Goal: Task Accomplishment & Management: Manage account settings

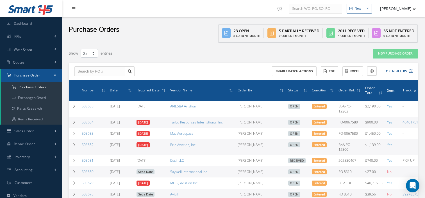
select select "25"
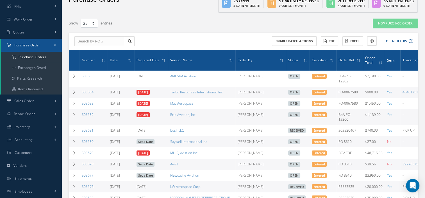
click at [299, 20] on div "New Purchase Order" at bounding box center [348, 23] width 149 height 10
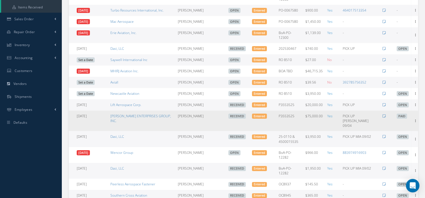
scroll to position [112, 0]
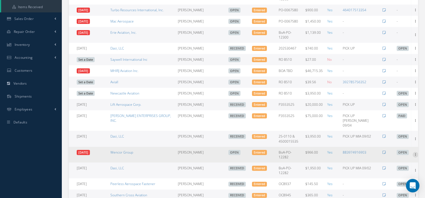
click at [414, 152] on icon at bounding box center [416, 154] width 6 height 4
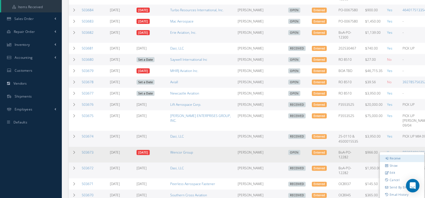
click at [394, 155] on link "Receive" at bounding box center [402, 158] width 44 height 7
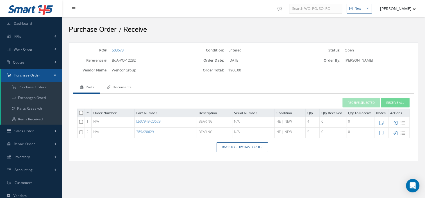
click at [132, 89] on link "Documents" at bounding box center [118, 88] width 37 height 12
click at [124, 86] on link "Documents" at bounding box center [118, 88] width 37 height 12
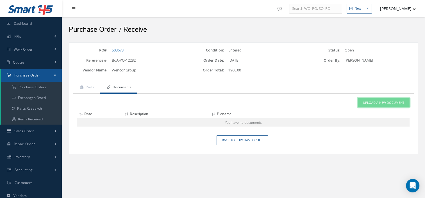
click at [375, 105] on link "Upload a New Document" at bounding box center [384, 103] width 52 height 10
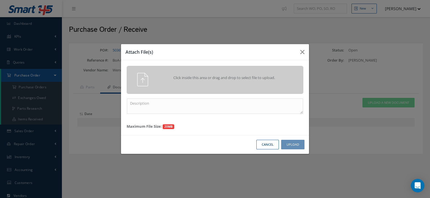
click at [233, 90] on div "Click inside this area or drag and drop to select file to upload." at bounding box center [215, 80] width 177 height 28
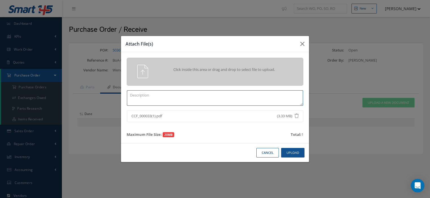
click at [166, 96] on textarea at bounding box center [215, 97] width 176 height 15
type textarea "CERTS 503673"
drag, startPoint x: 301, startPoint y: 150, endPoint x: 289, endPoint y: 154, distance: 12.2
click at [289, 154] on button "Upload" at bounding box center [292, 153] width 23 height 10
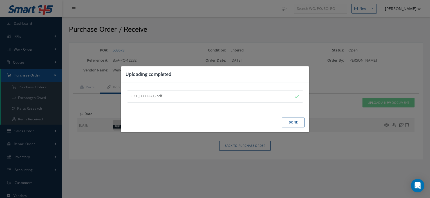
click at [288, 123] on button "Done" at bounding box center [293, 123] width 22 height 10
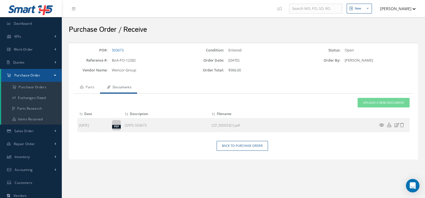
click at [84, 87] on link "Parts" at bounding box center [86, 88] width 27 height 12
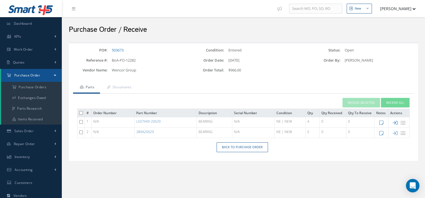
click at [396, 121] on icon at bounding box center [395, 122] width 5 height 5
type input "09/04/2025"
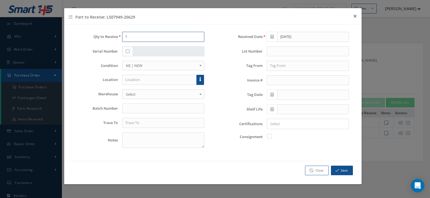
drag, startPoint x: 135, startPoint y: 35, endPoint x: 106, endPoint y: 38, distance: 28.5
click at [106, 38] on div "Qty to Receive 1" at bounding box center [141, 37] width 136 height 10
type input "4"
click at [274, 52] on input "text" at bounding box center [308, 51] width 82 height 10
type input "TY"
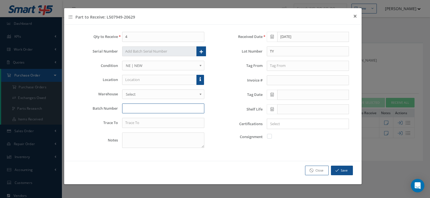
click at [156, 111] on input "text" at bounding box center [163, 108] width 82 height 10
type input "2507101668"
click at [130, 143] on textarea at bounding box center [163, 139] width 82 height 15
type textarea "MFD: 2025-06-01"
click at [297, 65] on input "text" at bounding box center [308, 66] width 82 height 10
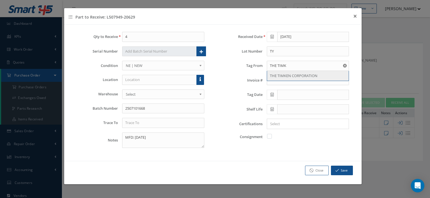
click at [288, 76] on span "THE TIMKEN CORPORATION" at bounding box center [294, 75] width 48 height 5
type input "THE TIMKEN CORPORATION"
click at [273, 95] on icon at bounding box center [271, 95] width 3 height 4
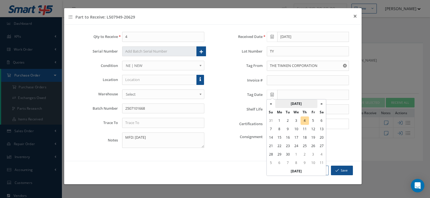
click at [288, 107] on th "September 2025" at bounding box center [296, 104] width 42 height 8
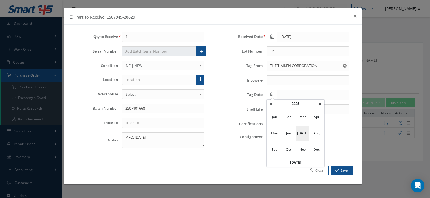
click at [305, 132] on span "Jul" at bounding box center [302, 133] width 13 height 15
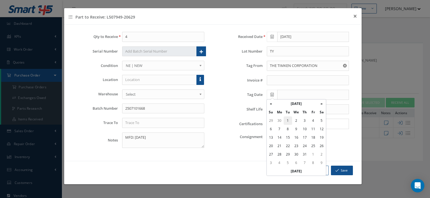
click at [288, 121] on td "1" at bounding box center [287, 120] width 8 height 8
type input "07/01/2025"
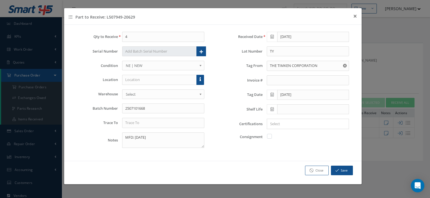
click at [276, 126] on div at bounding box center [306, 123] width 79 height 7
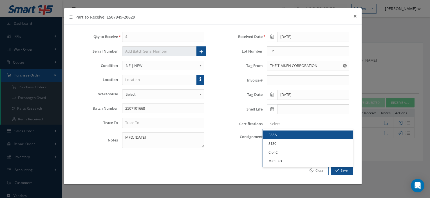
click at [279, 125] on input "Search for option" at bounding box center [306, 124] width 78 height 6
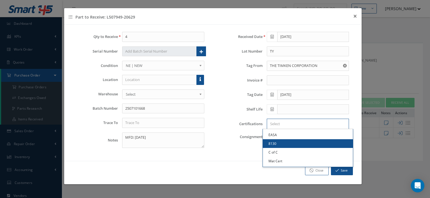
click at [280, 143] on link "8130" at bounding box center [308, 143] width 90 height 9
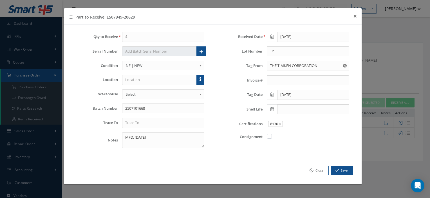
click at [314, 122] on input "Search for option" at bounding box center [314, 124] width 62 height 6
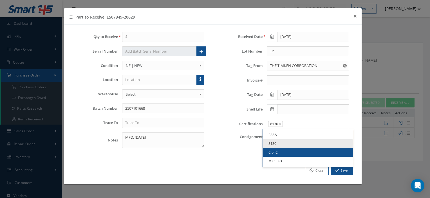
click at [280, 151] on link "C of C" at bounding box center [308, 152] width 90 height 9
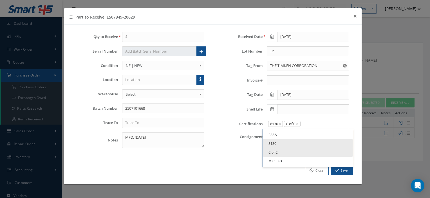
click at [318, 125] on input "Search for option" at bounding box center [323, 124] width 44 height 6
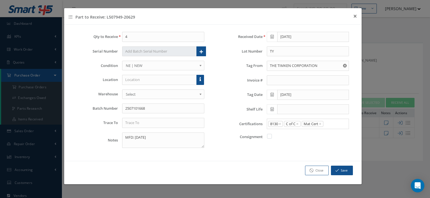
click at [285, 159] on link "Mat Cert" at bounding box center [308, 161] width 90 height 9
click at [137, 123] on input "text" at bounding box center [163, 123] width 82 height 10
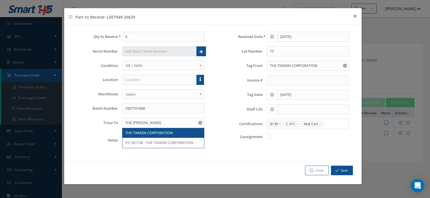
click at [145, 130] on span "THE TIMKEN CORPORATION" at bounding box center [149, 132] width 48 height 5
type input "THE TIMKEN CORPORATION"
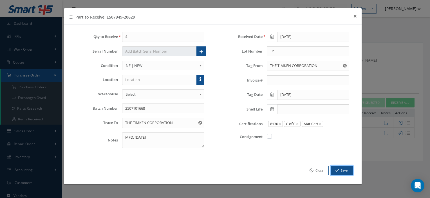
click at [338, 168] on icon "button" at bounding box center [336, 170] width 3 height 4
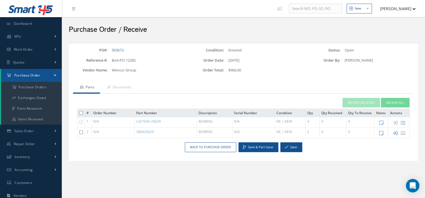
click at [396, 132] on icon at bounding box center [395, 133] width 5 height 5
type input "1"
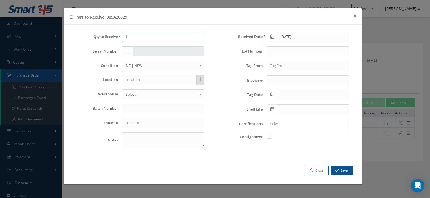
drag, startPoint x: 134, startPoint y: 38, endPoint x: 109, endPoint y: 39, distance: 24.5
click at [109, 39] on div "Qty to Receive 1" at bounding box center [141, 37] width 136 height 10
type input "5"
click at [273, 51] on input "text" at bounding box center [308, 51] width 82 height 10
type input "TP"
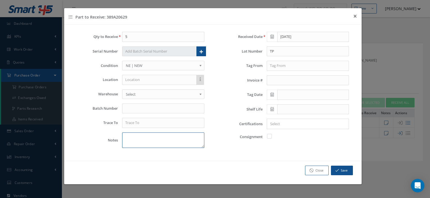
click at [130, 144] on textarea at bounding box center [163, 139] width 82 height 15
type textarea "MFD: 202-02-01"
click at [289, 66] on input "text" at bounding box center [308, 66] width 82 height 10
drag, startPoint x: 292, startPoint y: 64, endPoint x: 227, endPoint y: 73, distance: 65.8
click at [227, 73] on div "Received Date 09/04/2025 Lot Number TP Tag From THE TIMK Invoice # Tag Date She…" at bounding box center [285, 92] width 145 height 121
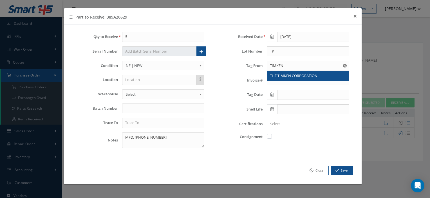
click at [271, 75] on span "THE TIMKEN CORPORATION" at bounding box center [294, 75] width 48 height 5
type input "THE TIMKEN CORPORATION"
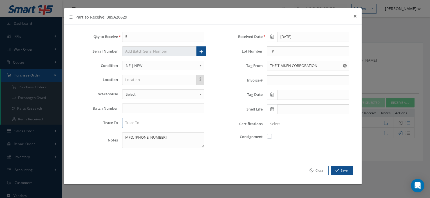
click at [143, 123] on input "text" at bounding box center [163, 123] width 82 height 10
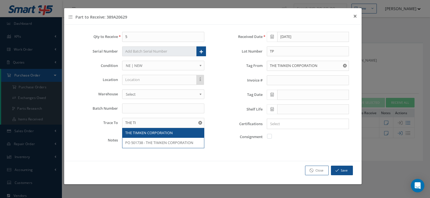
click at [139, 130] on span "THE TIMKEN CORPORATION" at bounding box center [149, 132] width 48 height 5
type input "THE TIMKEN CORPORATION"
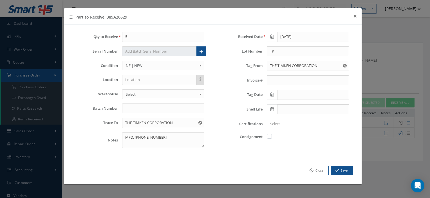
click at [272, 93] on icon at bounding box center [271, 95] width 3 height 4
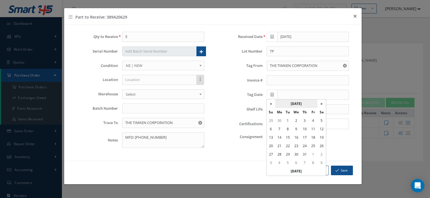
click at [290, 104] on th "July 2025" at bounding box center [296, 104] width 42 height 8
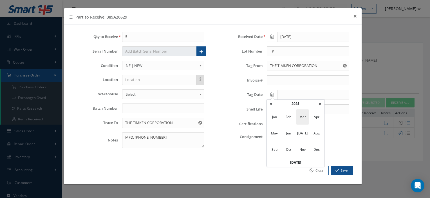
click at [301, 119] on span "Mar" at bounding box center [302, 116] width 13 height 15
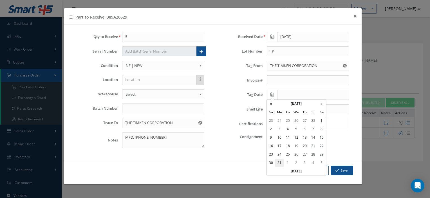
click at [278, 161] on td "31" at bounding box center [279, 163] width 8 height 8
type input "03/31/2025"
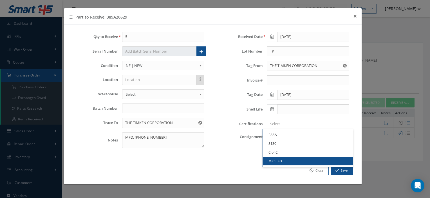
click at [283, 125] on input "Search for option" at bounding box center [306, 124] width 78 height 6
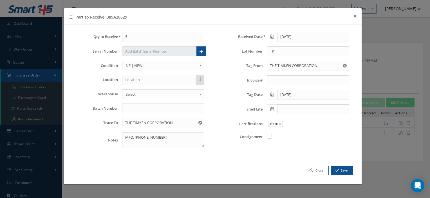
click at [277, 142] on link "8130" at bounding box center [308, 143] width 90 height 9
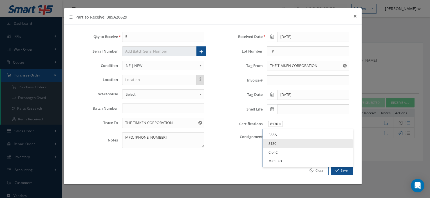
click at [301, 121] on input "Search for option" at bounding box center [314, 124] width 62 height 6
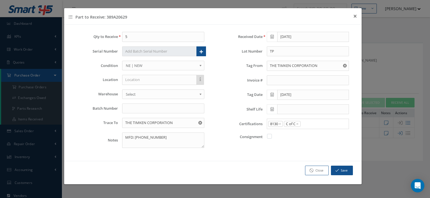
click at [285, 152] on link "C of C" at bounding box center [308, 152] width 90 height 9
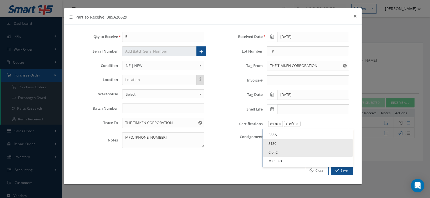
click at [313, 125] on input "Search for option" at bounding box center [323, 124] width 44 height 6
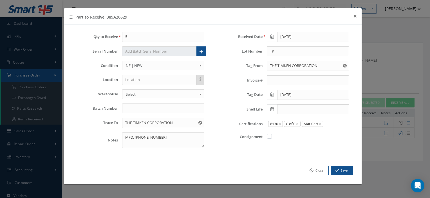
click at [278, 160] on link "Mat Cert" at bounding box center [308, 161] width 90 height 9
click at [141, 136] on textarea "MFD: 202-02-01" at bounding box center [163, 139] width 82 height 15
type textarea "MFD: 2025-02-01"
click at [169, 106] on input "text" at bounding box center [163, 108] width 82 height 10
type input "2504100889"
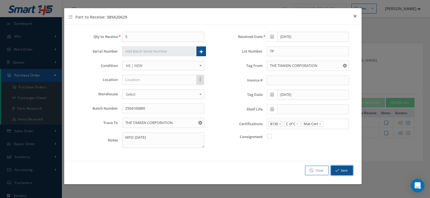
click at [341, 168] on button "Save" at bounding box center [342, 171] width 22 height 10
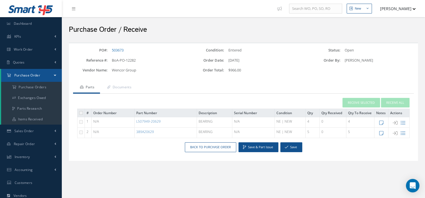
drag, startPoint x: 118, startPoint y: 89, endPoint x: 84, endPoint y: 89, distance: 34.3
click at [84, 89] on link "Parts" at bounding box center [86, 88] width 27 height 12
click at [116, 85] on link "Documents" at bounding box center [118, 88] width 37 height 12
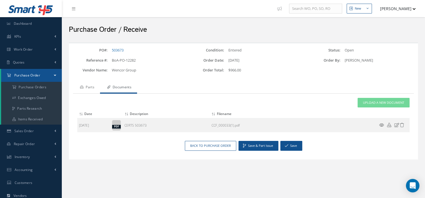
click at [93, 86] on link "Parts" at bounding box center [86, 88] width 27 height 12
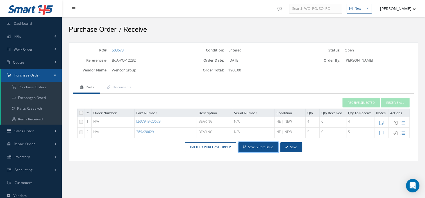
click at [256, 147] on button "Save & Part Issue" at bounding box center [259, 147] width 40 height 10
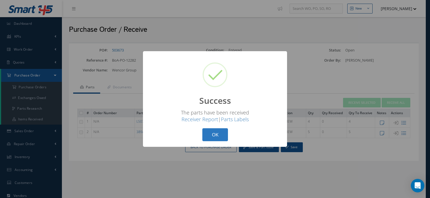
click at [206, 137] on button "OK" at bounding box center [215, 134] width 26 height 13
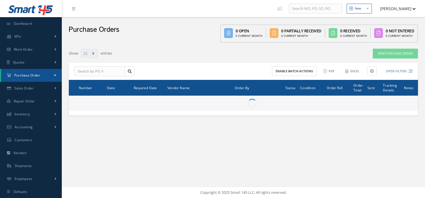
select select "25"
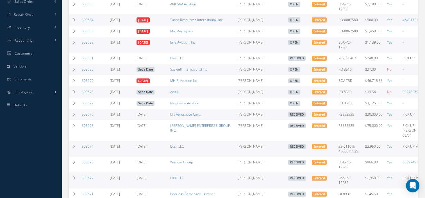
scroll to position [138, 0]
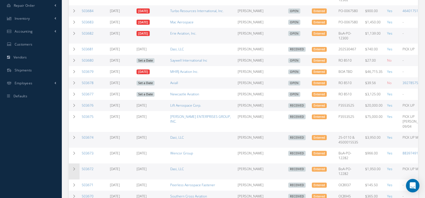
click at [72, 167] on icon at bounding box center [74, 168] width 4 height 3
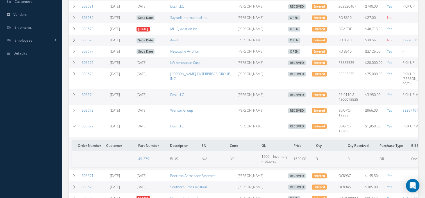
scroll to position [183, 0]
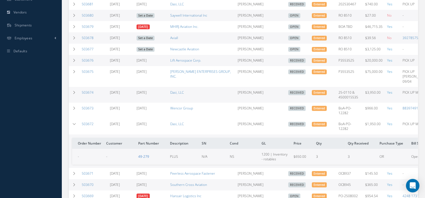
click at [144, 154] on link "49-279" at bounding box center [143, 156] width 11 height 5
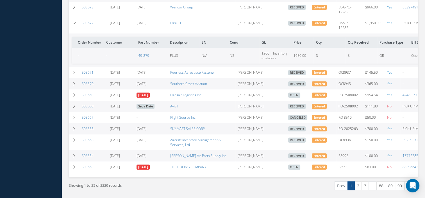
scroll to position [289, 0]
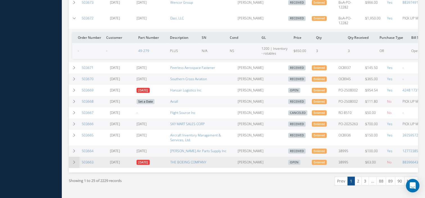
click at [76, 161] on icon at bounding box center [74, 162] width 4 height 3
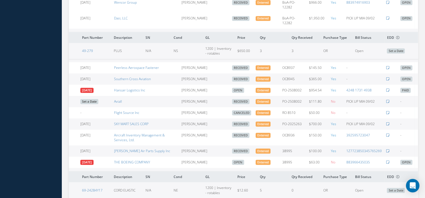
scroll to position [0, 60]
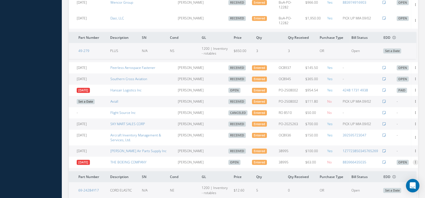
click at [413, 159] on icon at bounding box center [416, 161] width 6 height 4
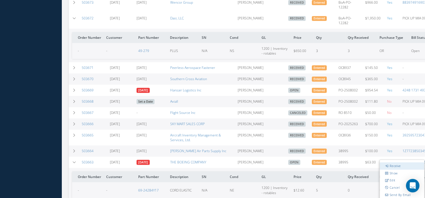
click at [398, 163] on link "Receive" at bounding box center [402, 165] width 44 height 7
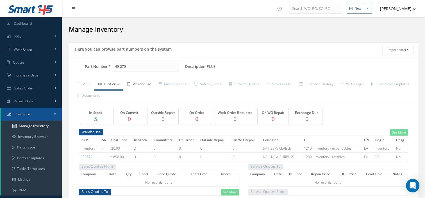
click at [136, 86] on link "Warehouse" at bounding box center [139, 85] width 32 height 12
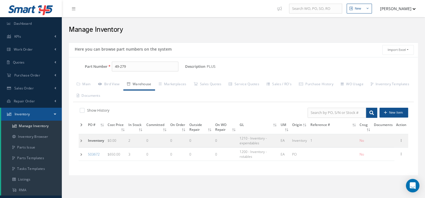
click at [81, 138] on td at bounding box center [83, 140] width 8 height 13
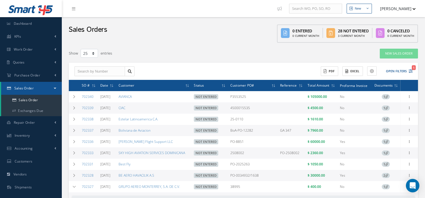
select select "25"
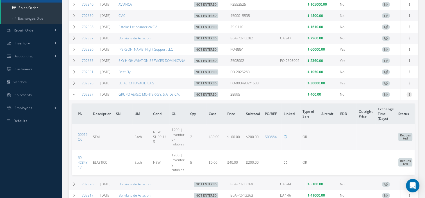
click at [409, 96] on icon at bounding box center [410, 94] width 6 height 4
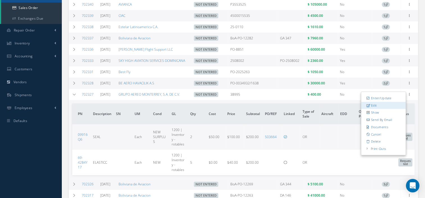
click at [382, 106] on link "Edit" at bounding box center [384, 105] width 44 height 7
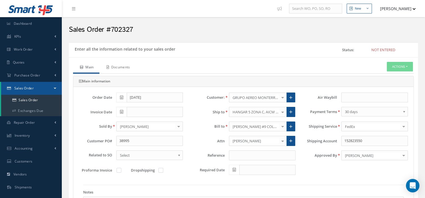
click at [124, 65] on link "Documents" at bounding box center [118, 68] width 36 height 12
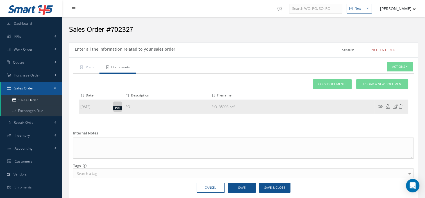
click at [381, 105] on icon at bounding box center [380, 106] width 5 height 4
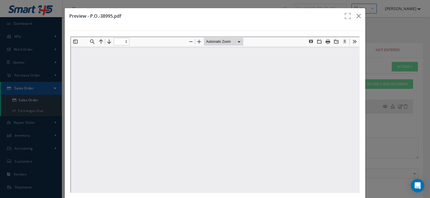
type input "0"
type input "1"
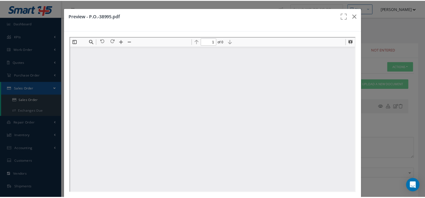
scroll to position [3, 0]
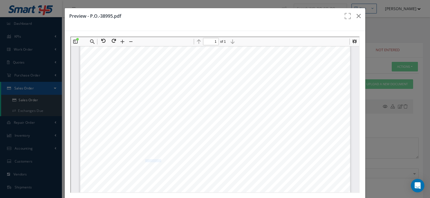
drag, startPoint x: 141, startPoint y: 160, endPoint x: 156, endPoint y: 159, distance: 14.6
click at [156, 159] on span "69-24284Y17" at bounding box center [153, 160] width 16 height 3
copy span "69-24284Y17"
click at [356, 16] on icon "button" at bounding box center [358, 16] width 4 height 7
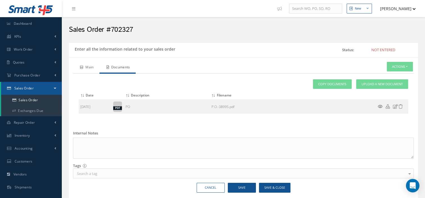
click at [92, 67] on link "Main" at bounding box center [86, 68] width 26 height 12
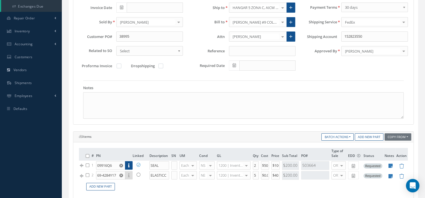
scroll to position [105, 0]
drag, startPoint x: 118, startPoint y: 173, endPoint x: 65, endPoint y: 178, distance: 52.8
click at [65, 178] on div "Enter all the information related to your sales order Status: Not Entered Main …" at bounding box center [244, 173] width 358 height 471
paste input "2"
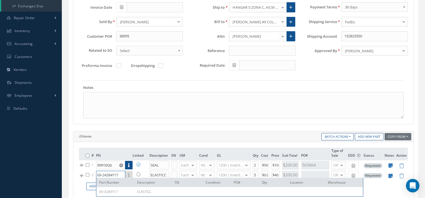
scroll to position [0, 1]
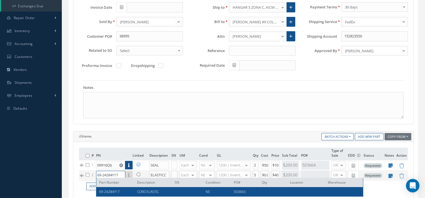
type input "69-24284Y17"
click at [115, 193] on span "69-24284Y17" at bounding box center [109, 191] width 21 height 5
type input "CORD ELASTIC"
type input "$12.6"
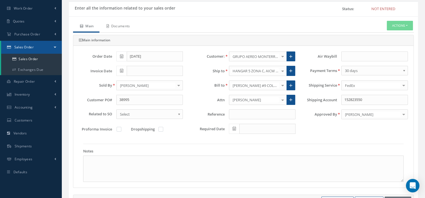
click at [112, 28] on link "Documents" at bounding box center [118, 27] width 36 height 12
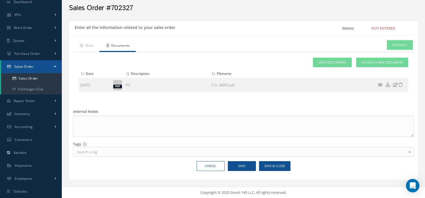
scroll to position [21, 0]
click at [371, 61] on span "Upload a New Document" at bounding box center [382, 62] width 41 height 5
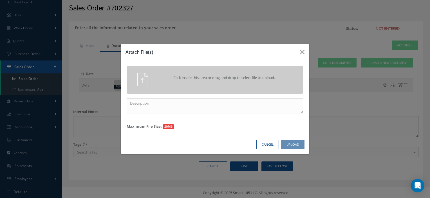
click at [250, 81] on div "Click inside this area or drag and drop to select file to upload." at bounding box center [222, 78] width 139 height 11
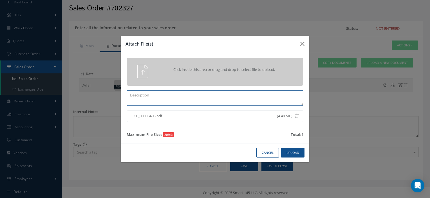
click at [160, 98] on textarea at bounding box center [215, 97] width 176 height 15
paste textarea "69-24284Y17"
type textarea "CERTS PN 69-24284Y17"
click at [294, 154] on button "Upload" at bounding box center [292, 153] width 23 height 10
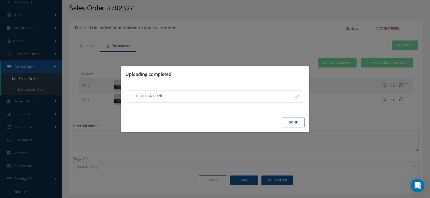
click at [290, 124] on button "Done" at bounding box center [293, 123] width 22 height 10
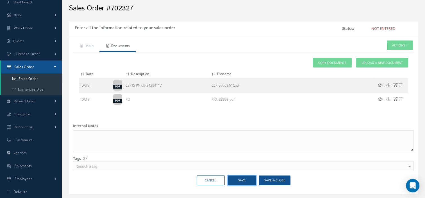
click at [250, 178] on button "Save" at bounding box center [242, 180] width 28 height 10
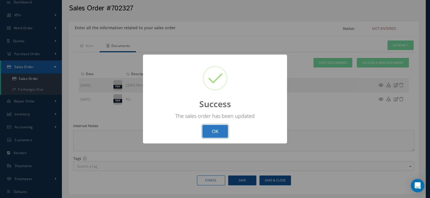
click at [215, 137] on button "OK" at bounding box center [215, 131] width 26 height 13
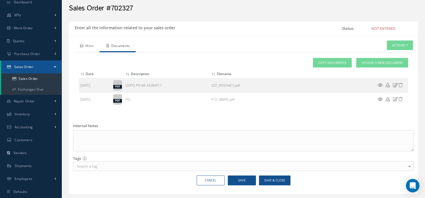
click at [86, 47] on link "Main" at bounding box center [86, 46] width 26 height 12
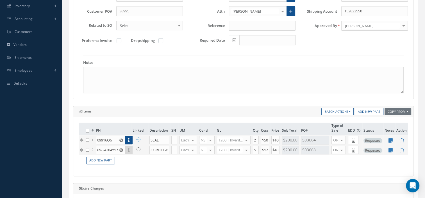
scroll to position [130, 0]
click at [111, 137] on input "09916Q6" at bounding box center [110, 140] width 29 height 8
drag, startPoint x: 114, startPoint y: 138, endPoint x: 61, endPoint y: 141, distance: 52.9
click at [61, 141] on div "Smart 145 Dashboard KPIs Accounting Work Order Work Order Preview" at bounding box center [212, 132] width 425 height 524
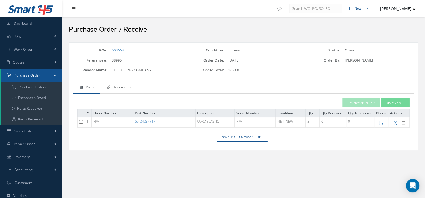
click at [122, 86] on link "Documents" at bounding box center [118, 88] width 37 height 12
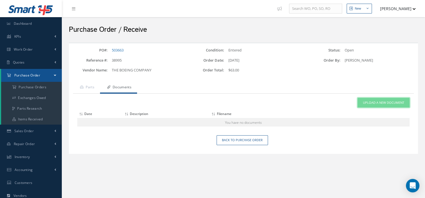
click at [377, 98] on link "Upload a New Document" at bounding box center [384, 103] width 52 height 10
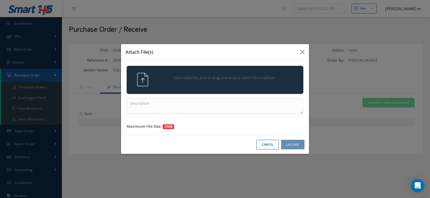
click at [171, 79] on span "Click inside this area or drag and drop to select file to upload." at bounding box center [224, 78] width 128 height 6
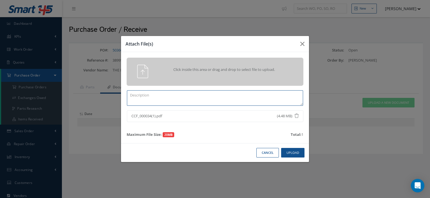
click at [161, 98] on textarea at bounding box center [215, 97] width 176 height 15
paste textarea "69-24284Y17"
type textarea "CERTS 69-24284Y17"
click at [296, 152] on button "Upload" at bounding box center [292, 153] width 23 height 10
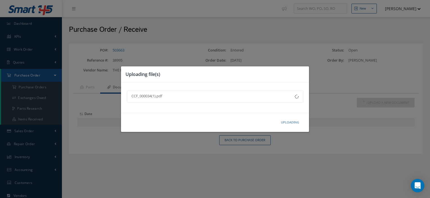
click at [288, 146] on div "Uploading file(s) CCF_000034(1).pdf Uploading" at bounding box center [215, 99] width 430 height 198
drag, startPoint x: 288, startPoint y: 146, endPoint x: 223, endPoint y: 128, distance: 67.6
click at [223, 128] on div "Uploading" at bounding box center [215, 122] width 188 height 19
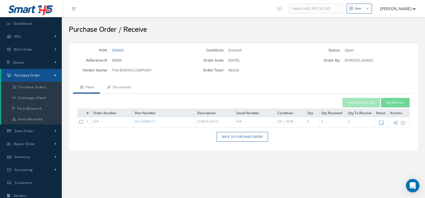
click at [116, 87] on link "Documents" at bounding box center [118, 88] width 37 height 12
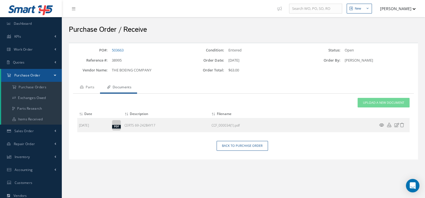
click at [89, 87] on link "Parts" at bounding box center [86, 88] width 27 height 12
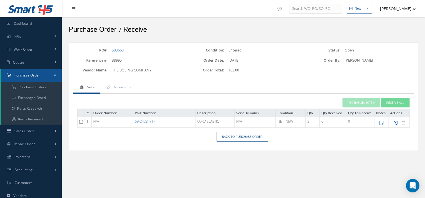
click at [396, 121] on icon at bounding box center [395, 122] width 5 height 5
type input "[DATE]"
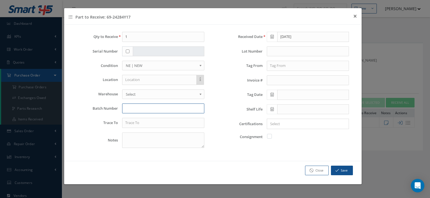
click at [129, 106] on input "text" at bounding box center [163, 108] width 82 height 10
type input "0000393919"
drag, startPoint x: 136, startPoint y: 33, endPoint x: 106, endPoint y: 37, distance: 30.9
click at [106, 37] on div "Qty to Receive 1" at bounding box center [141, 37] width 136 height 10
type input "5"
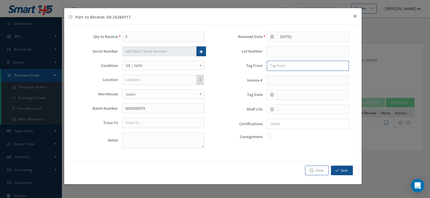
click at [281, 69] on input "text" at bounding box center [308, 66] width 82 height 10
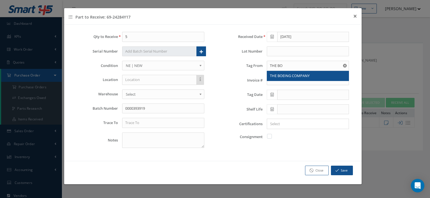
click at [282, 73] on span "THE BOEING COMPANY" at bounding box center [290, 75] width 40 height 5
type input "THE BOEING COMPANY"
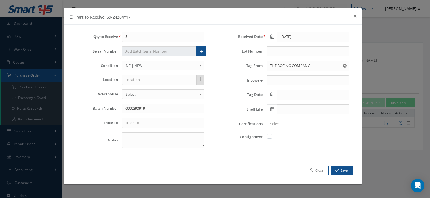
click at [272, 96] on icon at bounding box center [271, 95] width 3 height 4
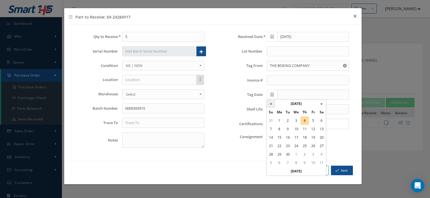
click at [271, 105] on th "«" at bounding box center [271, 104] width 8 height 8
click at [313, 155] on td "29" at bounding box center [313, 154] width 8 height 8
type input "[DATE]"
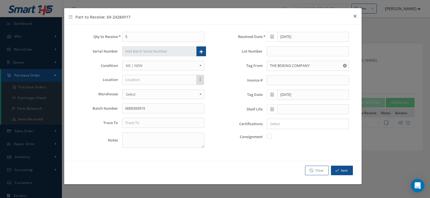
click at [278, 123] on input "Search for option" at bounding box center [306, 124] width 78 height 6
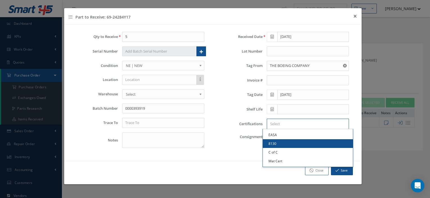
click at [276, 141] on link "8130" at bounding box center [308, 143] width 90 height 9
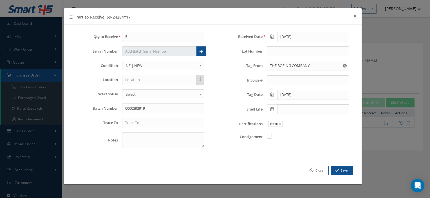
click at [294, 126] on div "8130 ×" at bounding box center [306, 123] width 79 height 7
click at [289, 123] on input "Search for option" at bounding box center [314, 124] width 62 height 6
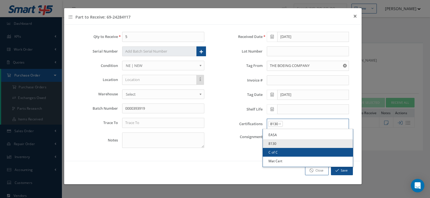
click at [274, 152] on link "C of C" at bounding box center [308, 152] width 90 height 9
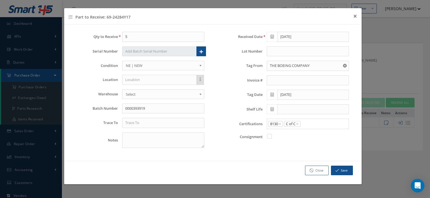
click at [314, 121] on input "Search for option" at bounding box center [323, 124] width 44 height 6
click at [281, 160] on link "Mat Cert" at bounding box center [308, 161] width 90 height 9
click at [146, 123] on input "text" at bounding box center [163, 123] width 82 height 10
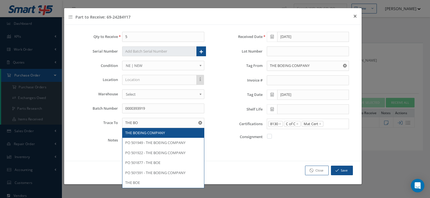
click at [146, 130] on span "THE BOEING COMPANY" at bounding box center [145, 132] width 40 height 5
type input "THE BOEING COMPANY"
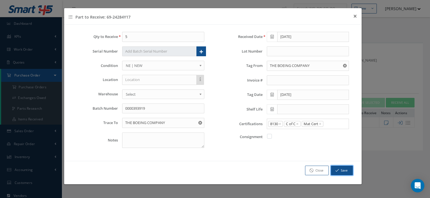
click at [340, 168] on button "Save" at bounding box center [342, 171] width 22 height 10
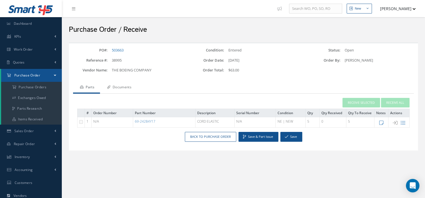
click at [124, 89] on link "Documents" at bounding box center [118, 88] width 37 height 12
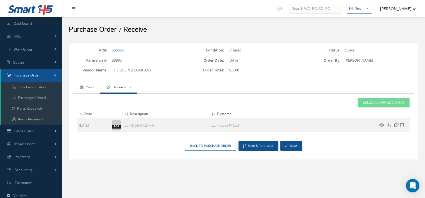
click at [86, 89] on link "Parts" at bounding box center [86, 88] width 27 height 12
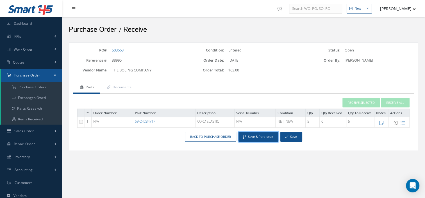
click at [251, 137] on button "Save & Part Issue" at bounding box center [259, 137] width 40 height 10
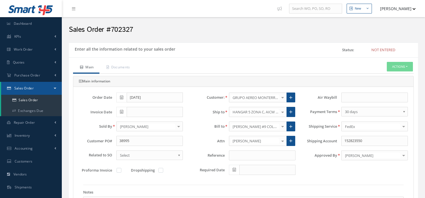
scroll to position [130, 0]
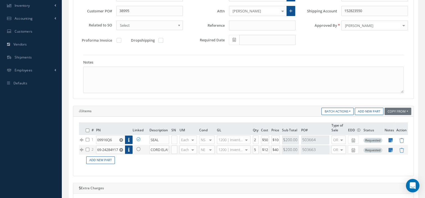
click at [138, 147] on icon at bounding box center [139, 149] width 4 height 4
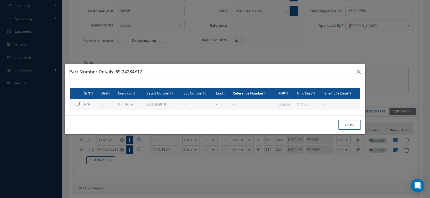
click at [119, 103] on td "NE | NEW" at bounding box center [130, 104] width 28 height 11
type input "$12.6"
checkbox input "true"
click at [348, 124] on button "Close" at bounding box center [349, 125] width 22 height 10
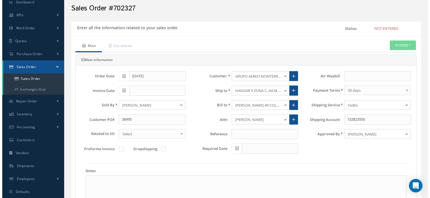
scroll to position [21, 0]
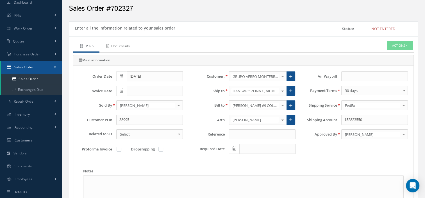
click at [119, 47] on link "Documents" at bounding box center [118, 47] width 36 height 12
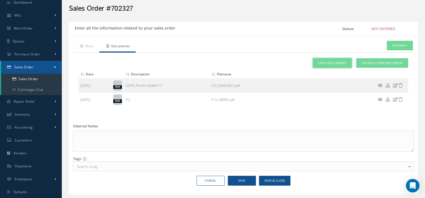
click at [339, 63] on link "Copy Documents" at bounding box center [332, 63] width 39 height 10
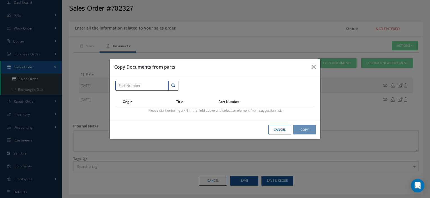
paste input "09916Q6"
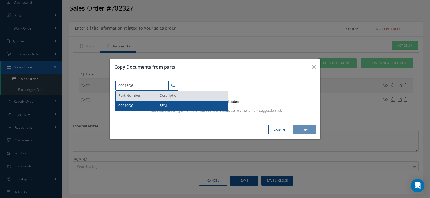
click at [132, 105] on span "09916Q6" at bounding box center [125, 105] width 15 height 5
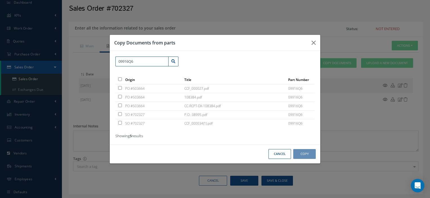
type input "09916Q6"
click at [119, 89] on input "checkbox" at bounding box center [120, 88] width 4 height 4
checkbox input "true"
click at [121, 97] on input "checkbox" at bounding box center [120, 97] width 4 height 4
checkbox input "true"
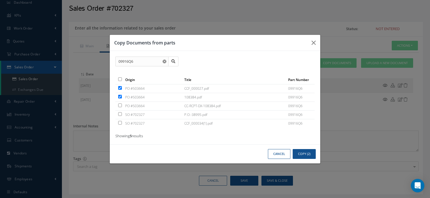
click at [119, 105] on input "checkbox" at bounding box center [120, 105] width 4 height 4
checkbox input "true"
click at [299, 153] on button "Copy (3)" at bounding box center [303, 154] width 23 height 10
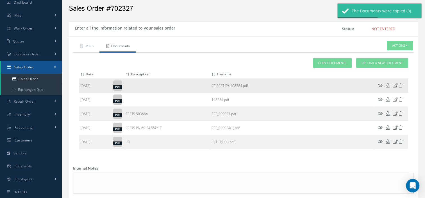
click at [381, 84] on icon at bounding box center [380, 85] width 5 height 4
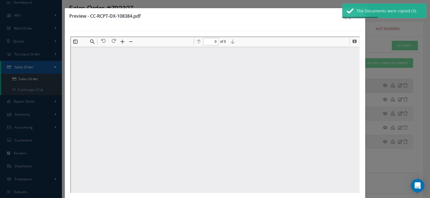
scroll to position [0, 0]
type input "1"
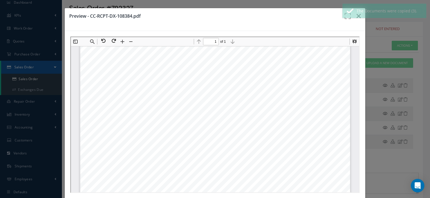
scroll to position [208, 0]
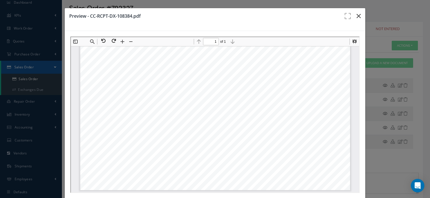
click at [356, 18] on icon "button" at bounding box center [358, 16] width 4 height 7
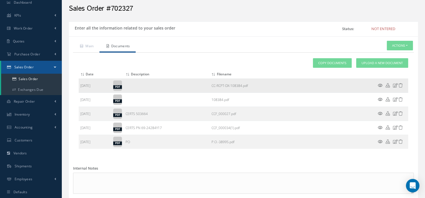
click at [401, 85] on icon at bounding box center [401, 85] width 4 height 4
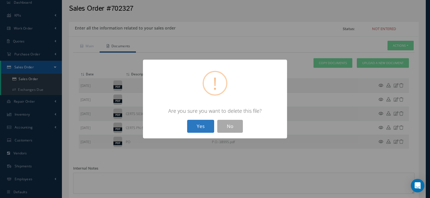
click at [198, 121] on button "Yes" at bounding box center [200, 126] width 27 height 13
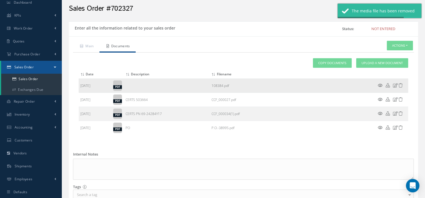
click at [380, 85] on icon at bounding box center [380, 85] width 5 height 4
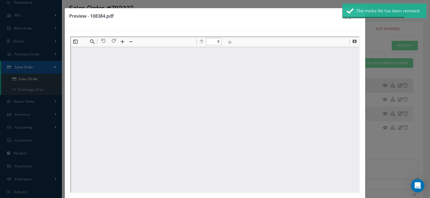
scroll to position [0, 0]
type input "1"
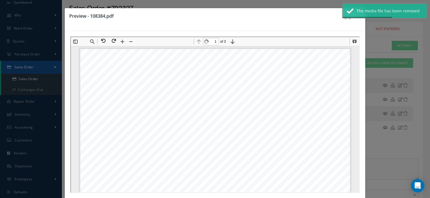
scroll to position [3, 0]
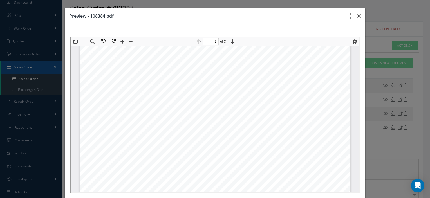
click at [356, 17] on icon "button" at bounding box center [358, 16] width 4 height 7
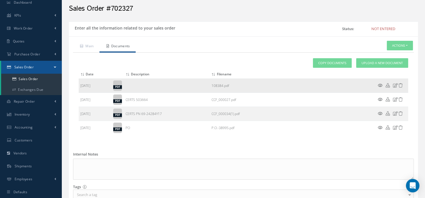
click at [400, 84] on icon at bounding box center [401, 85] width 4 height 4
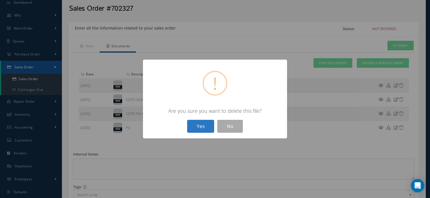
click at [200, 128] on button "Yes" at bounding box center [200, 126] width 27 height 13
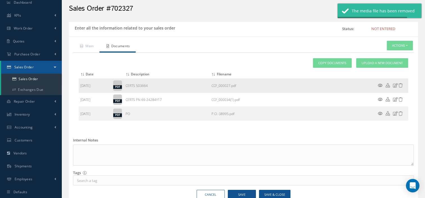
click at [380, 83] on icon at bounding box center [380, 85] width 5 height 4
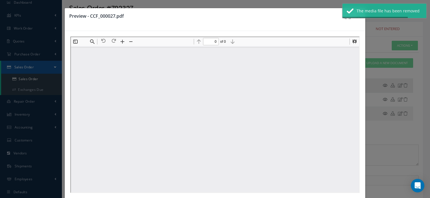
scroll to position [0, 0]
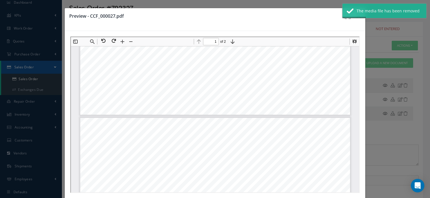
type input "2"
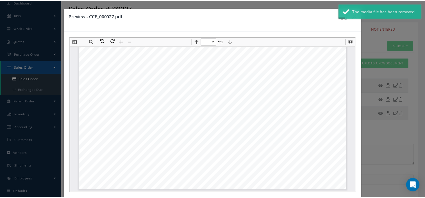
scroll to position [27, 0]
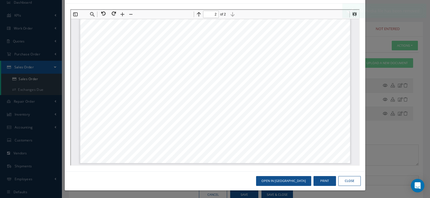
click at [351, 181] on button "Close" at bounding box center [349, 181] width 22 height 10
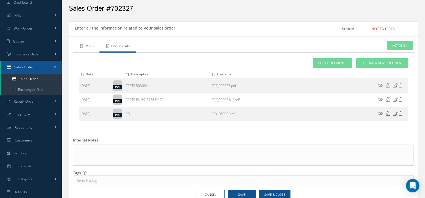
click at [86, 46] on link "Main" at bounding box center [86, 47] width 26 height 12
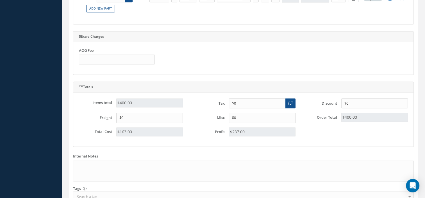
scroll to position [323, 0]
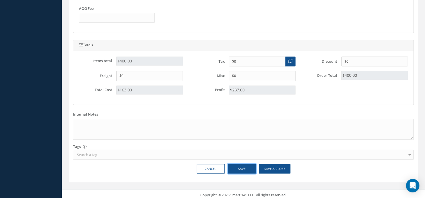
click at [237, 165] on button "Save" at bounding box center [242, 169] width 28 height 10
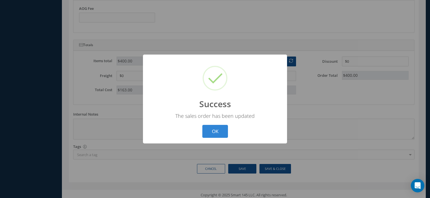
click at [212, 124] on div "? ! i Success × The sales order has been updated OK Cancel" at bounding box center [215, 99] width 144 height 89
click at [212, 128] on button "OK" at bounding box center [215, 131] width 26 height 13
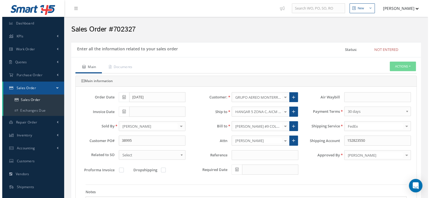
scroll to position [0, 0]
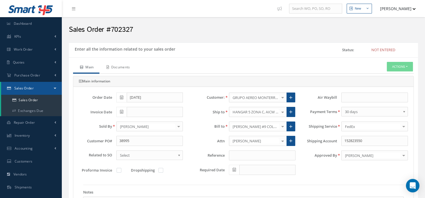
click at [121, 67] on link "Documents" at bounding box center [118, 68] width 36 height 12
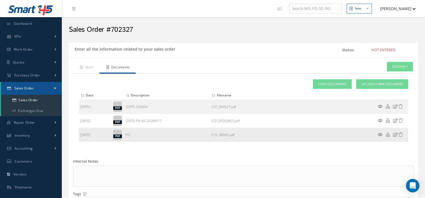
click at [378, 135] on icon at bounding box center [380, 134] width 5 height 4
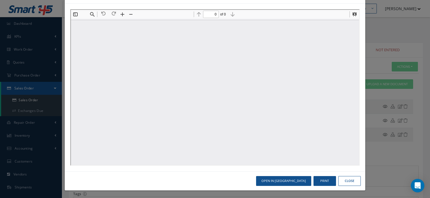
type input "1"
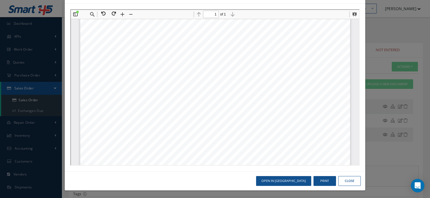
scroll to position [208, 0]
drag, startPoint x: 141, startPoint y: 50, endPoint x: 185, endPoint y: 50, distance: 43.3
click at [185, 50] on span "Grupo Aereo Monterrey, S.A. de C.V." at bounding box center [167, 50] width 44 height 3
copy span "Grupo Aereo Monterrey, S.A. de C.V."
drag, startPoint x: 170, startPoint y: 54, endPoint x: 141, endPoint y: 54, distance: 28.7
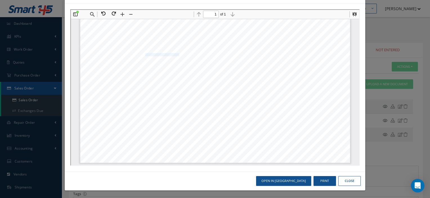
click at [145, 54] on span "c/o Prida Bravo - Toluca" at bounding box center [163, 54] width 37 height 3
copy span "c/o Prida Bravo - Toluca"
drag, startPoint x: 170, startPoint y: 58, endPoint x: 149, endPoint y: 59, distance: 21.7
drag, startPoint x: 149, startPoint y: 59, endPoint x: 145, endPoint y: 58, distance: 4.4
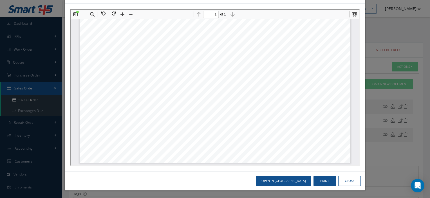
click at [145, 58] on span "Hangar 5 Zona C, AICM" at bounding box center [159, 58] width 28 height 3
drag, startPoint x: 141, startPoint y: 58, endPoint x: 169, endPoint y: 58, distance: 27.6
click at [169, 58] on span "Hangar 5 Zona C, AICM" at bounding box center [159, 58] width 28 height 3
copy span "Hangar 5 Zona C, AICM"
drag, startPoint x: 141, startPoint y: 62, endPoint x: 197, endPoint y: 62, distance: 56.5
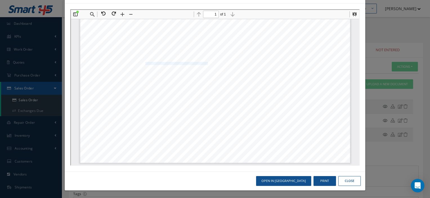
click at [197, 62] on span "Terminal de Aviación Gral., Alcaldia V. Carranza" at bounding box center [177, 63] width 65 height 3
copy span "Terminal de Aviación Gral., Alcaldia V. Carranza"
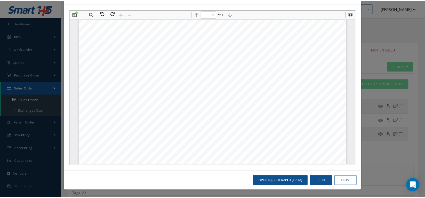
scroll to position [142, 0]
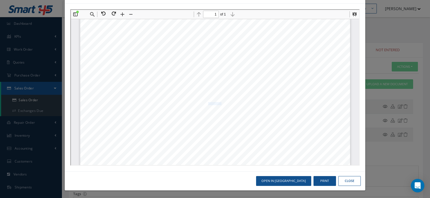
drag, startPoint x: 204, startPoint y: 102, endPoint x: 217, endPoint y: 103, distance: 12.7
click at [217, 103] on span "FEDEX . 152823550" at bounding box center [208, 103] width 24 height 3
copy span "152823550"
click at [342, 181] on button "Close" at bounding box center [349, 181] width 22 height 10
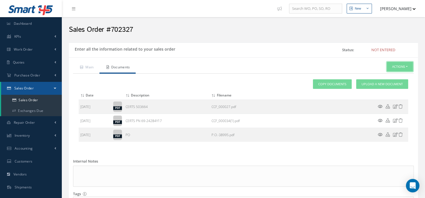
click at [387, 65] on button "Actions" at bounding box center [400, 67] width 26 height 10
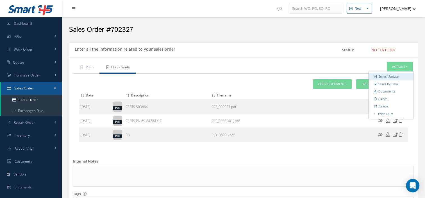
click at [380, 76] on link "Enter/Update" at bounding box center [391, 77] width 45 height 8
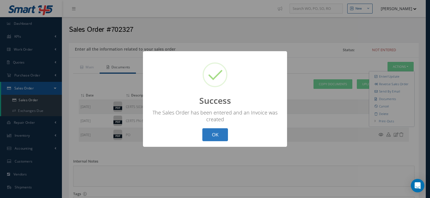
click at [217, 133] on button "OK" at bounding box center [215, 134] width 26 height 13
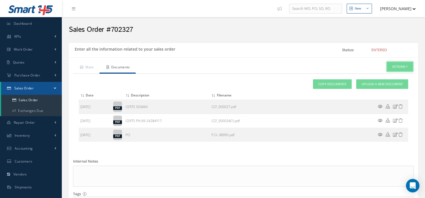
click at [404, 64] on button "Actions" at bounding box center [400, 67] width 26 height 10
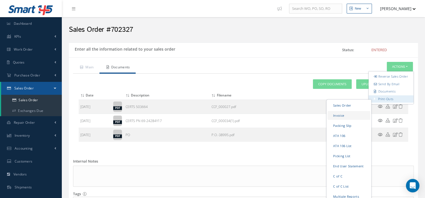
click at [354, 117] on link "Invoice" at bounding box center [349, 115] width 43 height 9
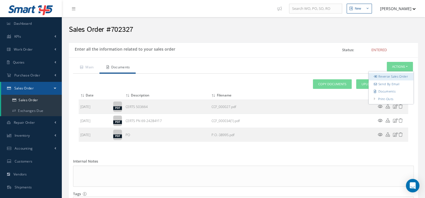
click at [382, 80] on link "Reverse Sales Order" at bounding box center [391, 77] width 45 height 8
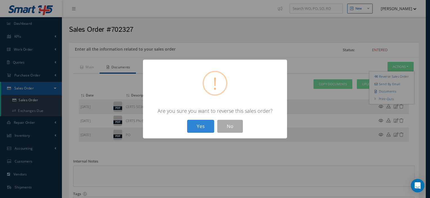
click at [187, 120] on button "Yes" at bounding box center [200, 126] width 27 height 13
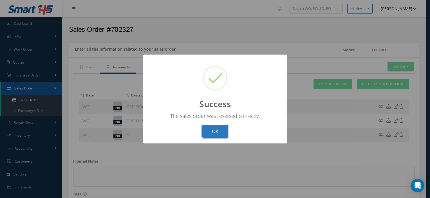
click at [218, 133] on button "OK" at bounding box center [215, 131] width 26 height 13
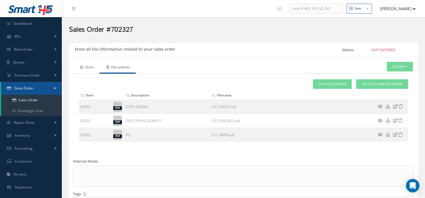
click at [93, 68] on link "Main" at bounding box center [86, 68] width 26 height 12
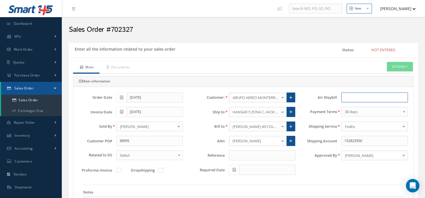
click at [350, 100] on input "text" at bounding box center [375, 98] width 67 height 10
paste input "884115006215"
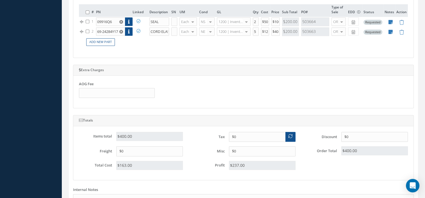
scroll to position [323, 0]
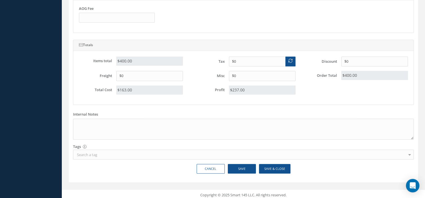
type input "884115006215"
click at [236, 166] on button "Save" at bounding box center [242, 169] width 28 height 10
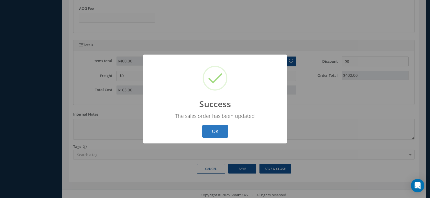
click at [218, 132] on button "OK" at bounding box center [215, 131] width 26 height 13
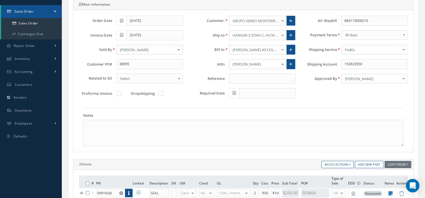
scroll to position [0, 0]
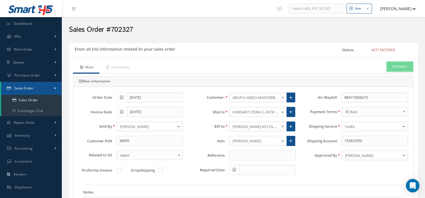
drag, startPoint x: 397, startPoint y: 72, endPoint x: 406, endPoint y: 66, distance: 10.2
click at [406, 66] on button "Actions" at bounding box center [400, 67] width 26 height 10
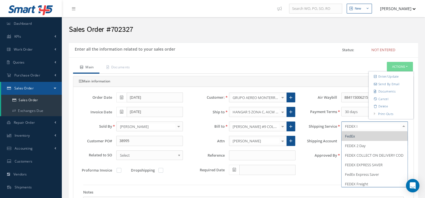
type input "FEDEX IN"
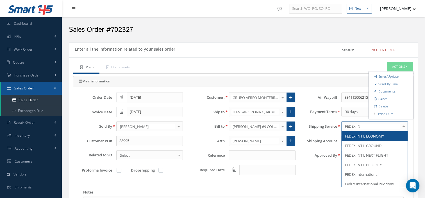
click at [367, 135] on span "FEDEX INT'L ECONOMY" at bounding box center [364, 136] width 39 height 5
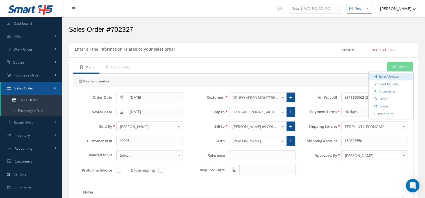
click at [386, 76] on link "Enter/Update" at bounding box center [391, 77] width 45 height 8
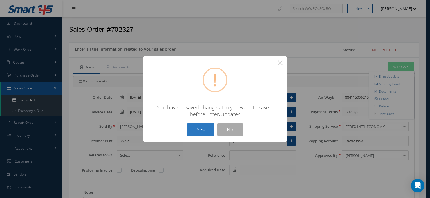
click at [204, 131] on button "Yes" at bounding box center [200, 129] width 27 height 13
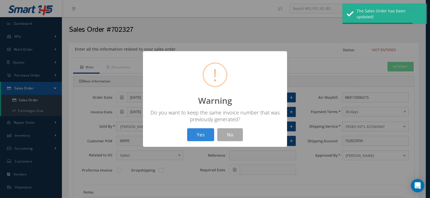
click at [390, 69] on div "? ! i Warning × Do you want to keep the same invoice number that was previously…" at bounding box center [215, 99] width 430 height 198
click at [401, 67] on div "? ! i Warning × Do you want to keep the same invoice number that was previously…" at bounding box center [215, 99] width 430 height 198
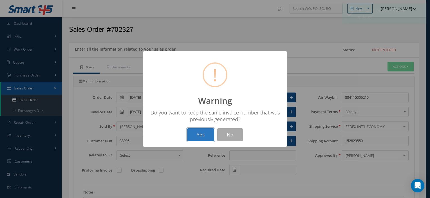
click at [209, 133] on button "Yes" at bounding box center [200, 134] width 27 height 13
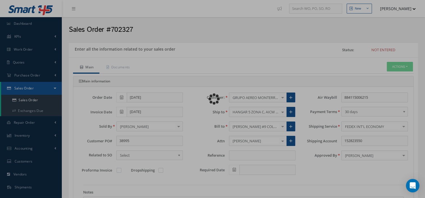
click at [213, 99] on div "Loading…" at bounding box center [213, 99] width 0 height 0
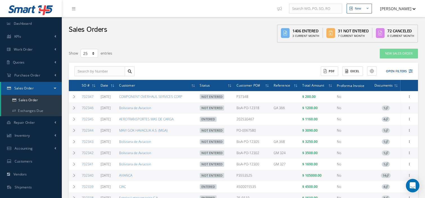
select select "25"
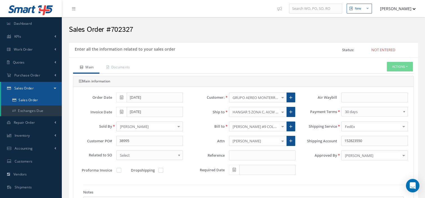
click at [24, 102] on link "Sales Order" at bounding box center [31, 100] width 61 height 11
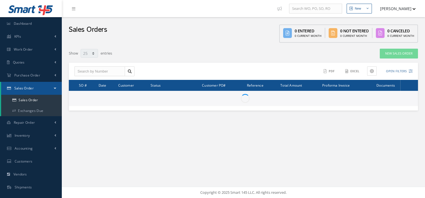
select select "25"
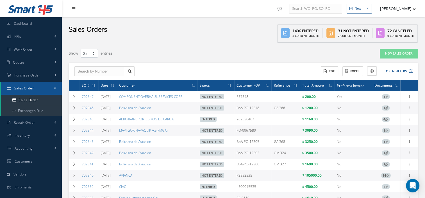
click at [85, 108] on link "702346" at bounding box center [88, 107] width 12 height 5
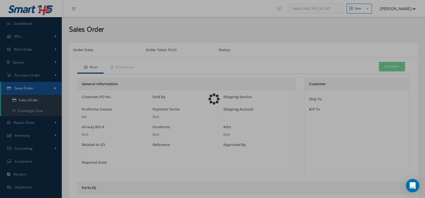
select select "25"
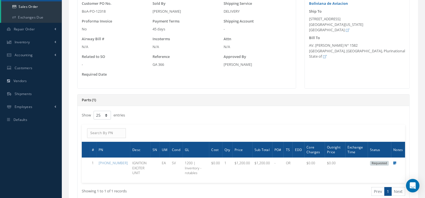
scroll to position [95, 0]
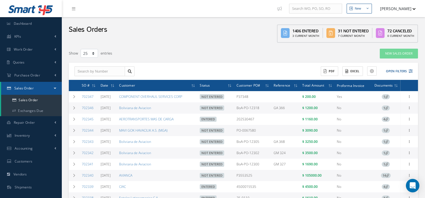
select select "25"
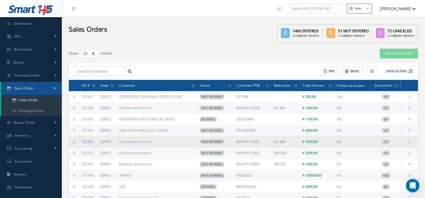
click at [83, 143] on link "702343" at bounding box center [88, 141] width 12 height 5
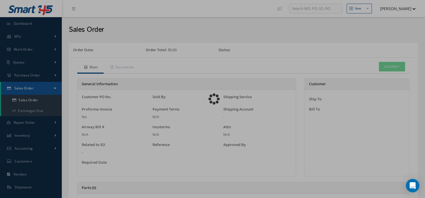
select select "25"
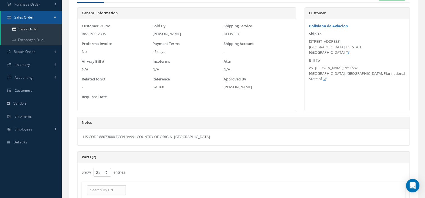
scroll to position [71, 0]
drag, startPoint x: 117, startPoint y: 137, endPoint x: 100, endPoint y: 136, distance: 17.2
click at [100, 136] on div "HS CODE 88073000 ECCN 9A991 COUNTRY OF ORIGIN: [GEOGRAPHIC_DATA]" at bounding box center [244, 136] width 332 height 17
copy div "88073000"
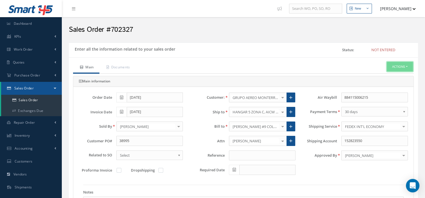
click at [395, 71] on button "Actions" at bounding box center [400, 67] width 26 height 10
click at [390, 75] on link "Enter/Update" at bounding box center [391, 77] width 45 height 8
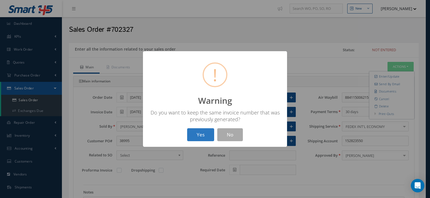
click at [202, 133] on button "Yes" at bounding box center [200, 134] width 27 height 13
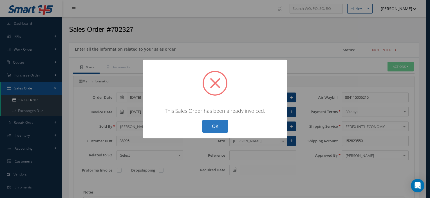
click at [215, 125] on button "OK" at bounding box center [215, 126] width 26 height 13
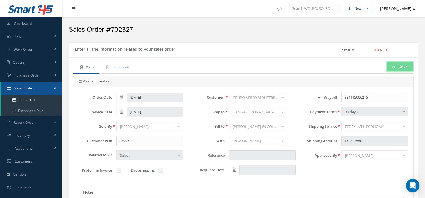
click at [391, 70] on button "Actions" at bounding box center [400, 67] width 26 height 10
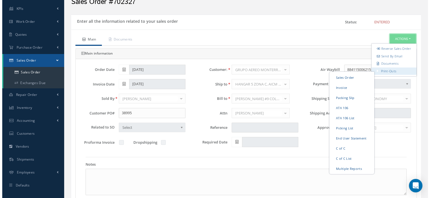
scroll to position [29, 0]
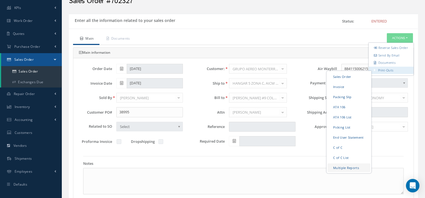
click at [333, 172] on link "Multiple Reports" at bounding box center [349, 167] width 43 height 9
checkbox input "true"
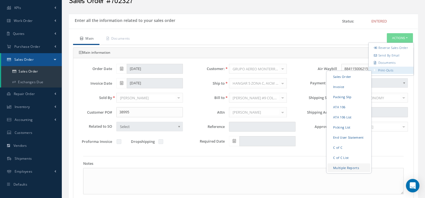
checkbox input "true"
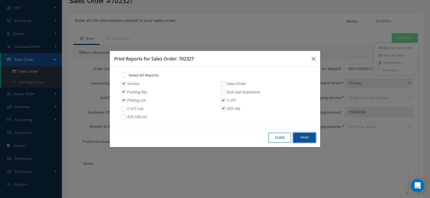
click at [302, 136] on button "Print" at bounding box center [304, 138] width 22 height 10
click at [314, 56] on icon "button" at bounding box center [313, 58] width 4 height 7
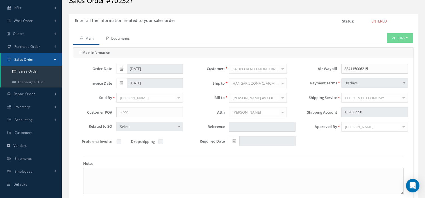
click at [121, 38] on link "Documents" at bounding box center [118, 39] width 36 height 12
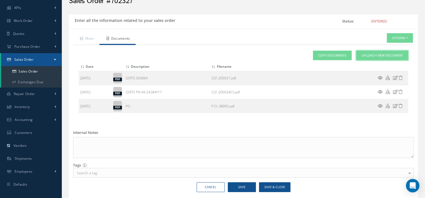
click at [374, 59] on link "Upload a New Document" at bounding box center [383, 56] width 52 height 10
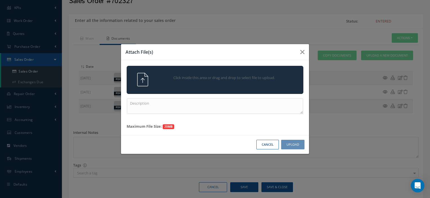
click at [253, 73] on div "Click inside this area or drag and drop to select file to upload." at bounding box center [222, 78] width 139 height 11
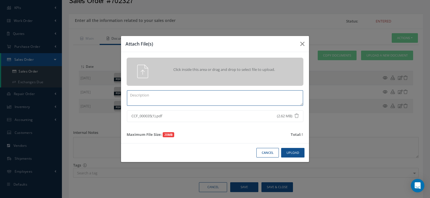
click at [177, 98] on textarea at bounding box center [215, 97] width 176 height 15
type textarea "PPW SO 702327"
click at [283, 153] on button "Upload" at bounding box center [292, 153] width 23 height 10
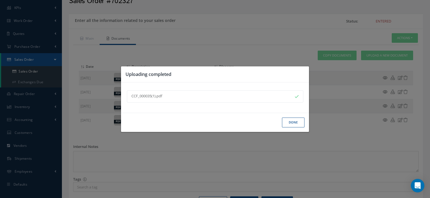
click at [288, 124] on button "Done" at bounding box center [293, 123] width 22 height 10
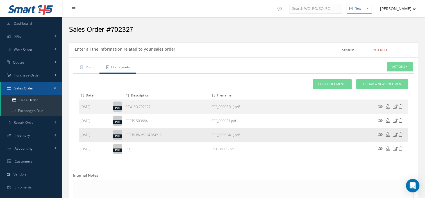
scroll to position [0, 0]
click at [31, 99] on link "Sales Order" at bounding box center [31, 100] width 61 height 11
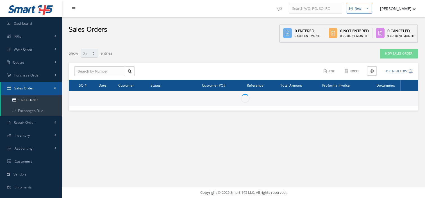
select select "25"
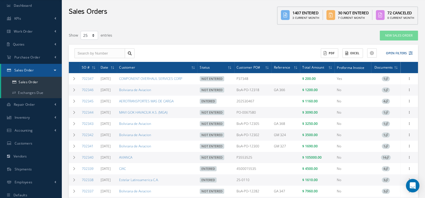
scroll to position [18, 0]
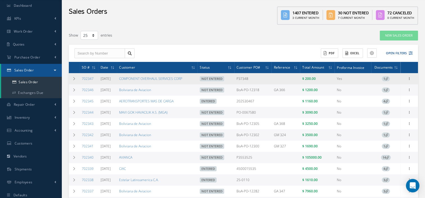
click at [387, 78] on icon at bounding box center [386, 78] width 3 height 3
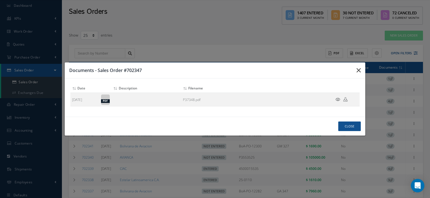
click at [358, 71] on icon "button" at bounding box center [358, 70] width 4 height 7
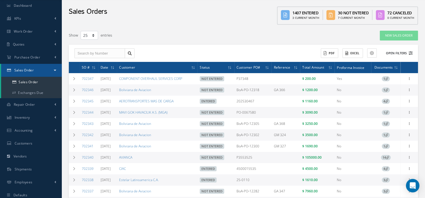
click at [406, 50] on button "Open Filters" at bounding box center [397, 53] width 32 height 9
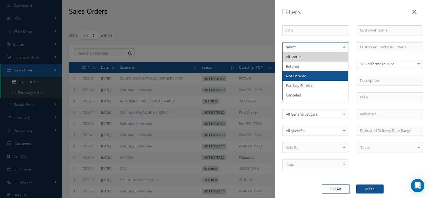
click at [313, 74] on span "Not Entered" at bounding box center [315, 76] width 66 height 10
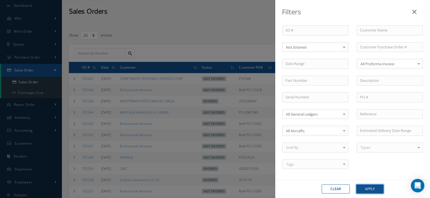
click at [372, 186] on button "Apply" at bounding box center [369, 188] width 27 height 9
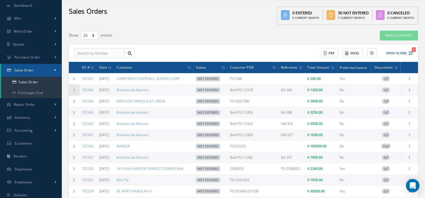
click at [73, 90] on icon at bounding box center [74, 89] width 4 height 3
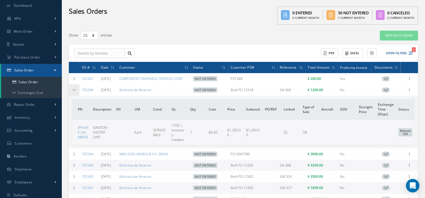
click at [73, 90] on icon at bounding box center [74, 89] width 4 height 3
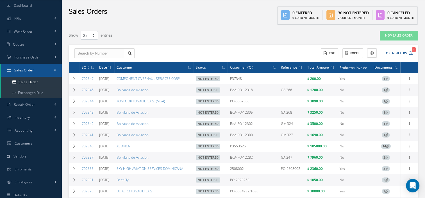
click at [90, 89] on link "702346" at bounding box center [88, 89] width 12 height 5
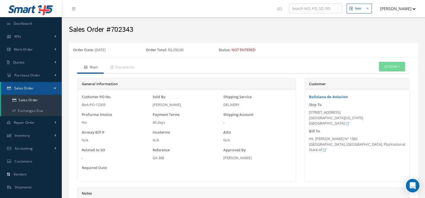
select select "25"
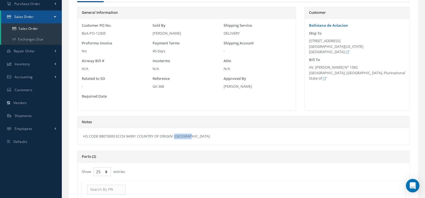
drag, startPoint x: 83, startPoint y: 135, endPoint x: 224, endPoint y: 136, distance: 140.6
click at [224, 136] on div "HS CODE 88073000 ECCN 9A991 COUNTRY OF ORIGIN: [GEOGRAPHIC_DATA]" at bounding box center [244, 136] width 332 height 17
copy div "HS CODE 88073000 ECCN 9A991 COUNTRY OF ORIGIN: [GEOGRAPHIC_DATA]"
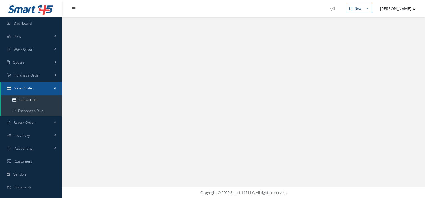
select select "25"
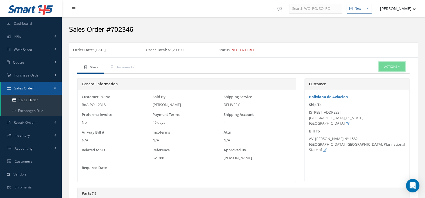
click at [389, 69] on button "Actions" at bounding box center [392, 67] width 26 height 10
click at [382, 83] on link "Edit" at bounding box center [383, 84] width 45 height 8
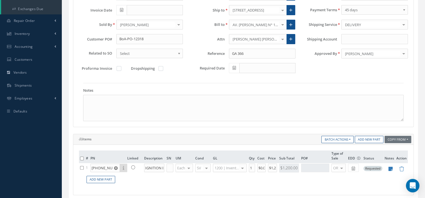
scroll to position [104, 0]
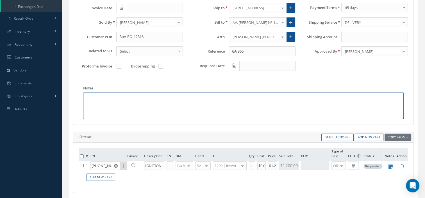
click at [108, 101] on textarea at bounding box center [243, 106] width 321 height 26
paste textarea "HS CODE 88073000 ECCN 9A991 COUNTRY OF ORIGIN: [GEOGRAPHIC_DATA]"
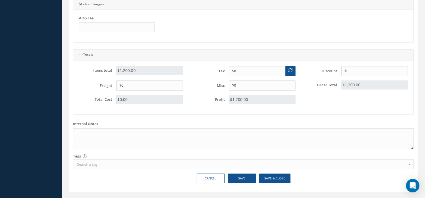
scroll to position [310, 0]
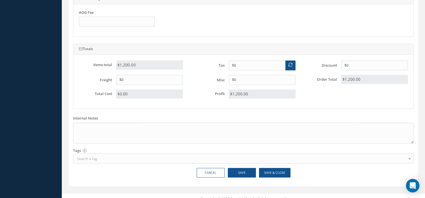
type textarea "HS CODE 88073000 ECCN 9A991 COUNTRY OF ORIGIN: [GEOGRAPHIC_DATA]"
click at [271, 172] on button "Save & Close" at bounding box center [274, 173] width 31 height 10
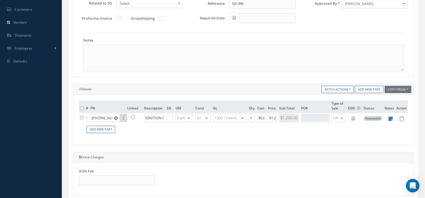
scroll to position [156, 0]
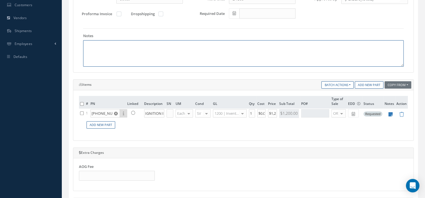
click at [116, 64] on textarea at bounding box center [243, 53] width 321 height 26
paste textarea "HS CODE 88073000 ECCN 9A991 COUNTRY OF ORIGIN: [GEOGRAPHIC_DATA]"
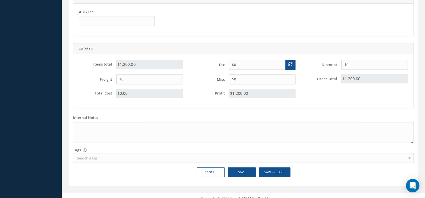
scroll to position [315, 0]
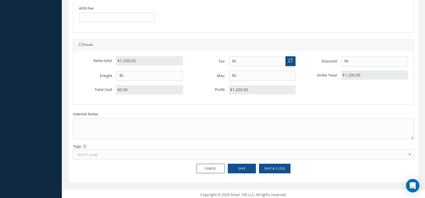
type textarea "HS CODE 88073000 ECCN 9A991 COUNTRY OF ORIGIN: [GEOGRAPHIC_DATA]"
click at [275, 168] on button "Save & Close" at bounding box center [274, 169] width 31 height 10
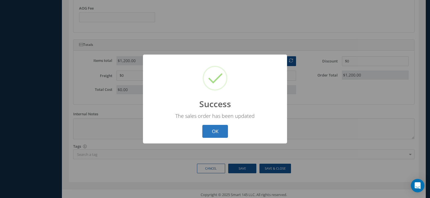
click at [213, 132] on button "OK" at bounding box center [215, 131] width 26 height 13
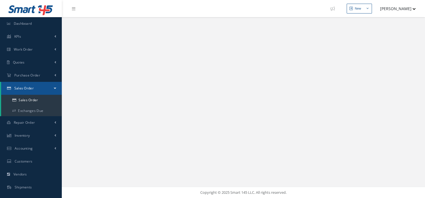
select select "25"
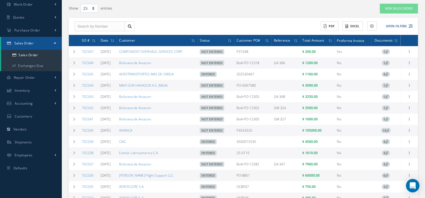
scroll to position [45, 0]
click at [410, 132] on icon at bounding box center [410, 130] width 6 height 4
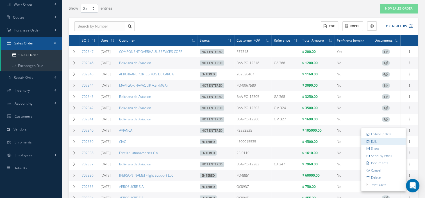
click at [382, 143] on link "Edit" at bounding box center [384, 141] width 44 height 7
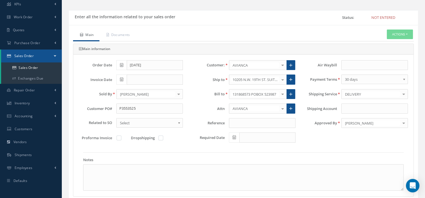
scroll to position [32, 0]
click at [141, 83] on input "text" at bounding box center [155, 80] width 56 height 10
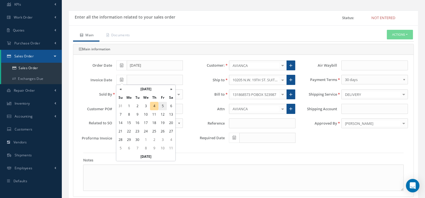
click at [162, 106] on td "5" at bounding box center [163, 106] width 8 height 8
type input "09/05/2025"
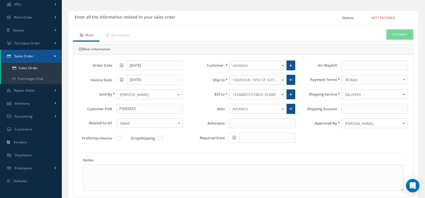
click at [402, 34] on button "Actions" at bounding box center [400, 35] width 26 height 10
click at [389, 45] on link "Enter/Update" at bounding box center [391, 45] width 45 height 8
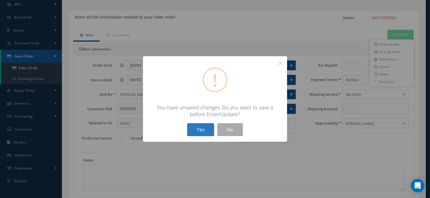
click at [202, 132] on button "Yes" at bounding box center [200, 129] width 27 height 13
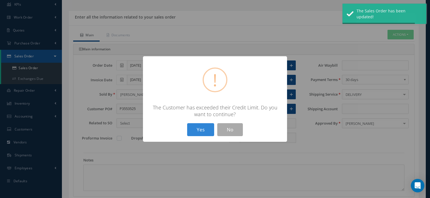
click at [202, 132] on button "Yes" at bounding box center [200, 129] width 27 height 13
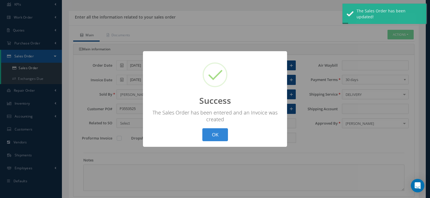
click at [202, 128] on button "OK" at bounding box center [215, 134] width 26 height 13
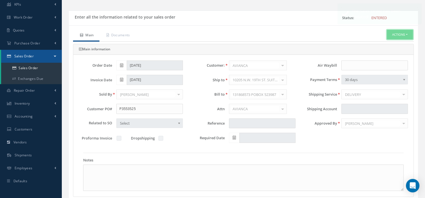
click at [400, 31] on button "Actions" at bounding box center [400, 35] width 26 height 10
click at [379, 48] on link "Reverse Sales Order" at bounding box center [391, 45] width 45 height 8
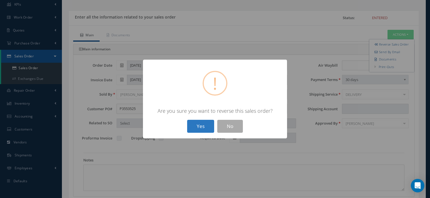
click at [207, 121] on button "Yes" at bounding box center [200, 126] width 27 height 13
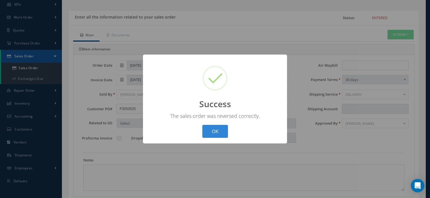
click at [393, 50] on div "? ! i Success × The sales order was reversed correctly. OK Cancel" at bounding box center [215, 99] width 430 height 198
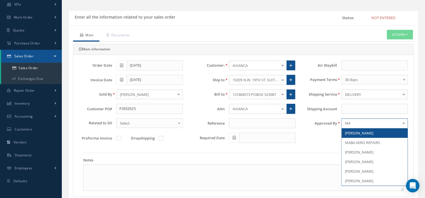
type input "MAR"
click at [356, 132] on span "[PERSON_NAME]" at bounding box center [359, 132] width 28 height 5
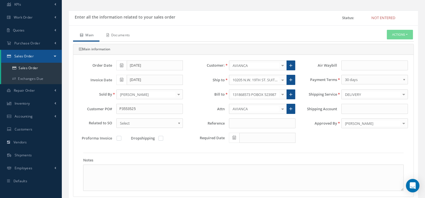
click at [110, 32] on link "Documents" at bounding box center [118, 36] width 36 height 12
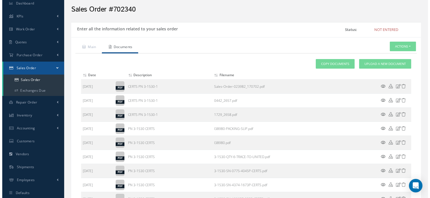
scroll to position [13, 0]
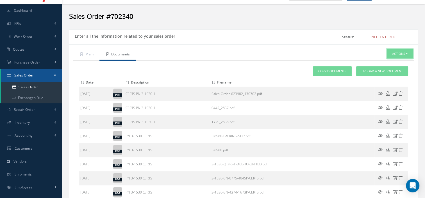
click at [394, 51] on button "Actions" at bounding box center [400, 54] width 26 height 10
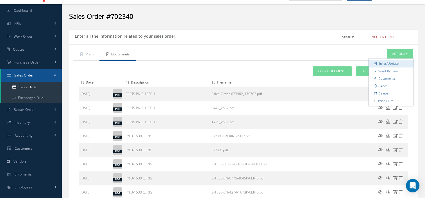
click at [387, 62] on link "Enter/Update" at bounding box center [391, 64] width 45 height 8
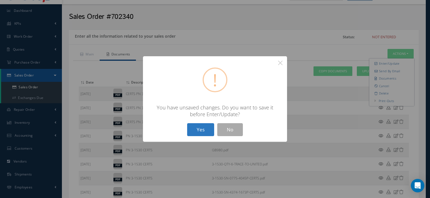
click at [205, 127] on button "Yes" at bounding box center [200, 129] width 27 height 13
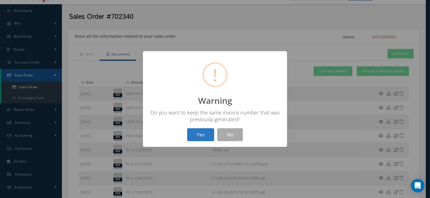
click at [205, 138] on button "Yes" at bounding box center [200, 134] width 27 height 13
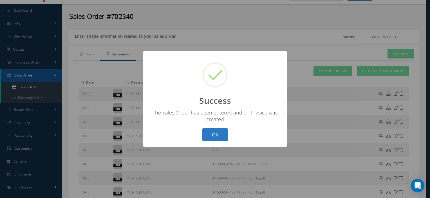
click at [207, 132] on button "OK" at bounding box center [215, 134] width 26 height 13
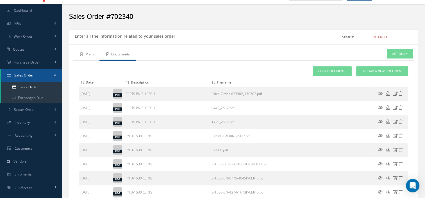
click at [95, 55] on link "Main" at bounding box center [86, 55] width 26 height 12
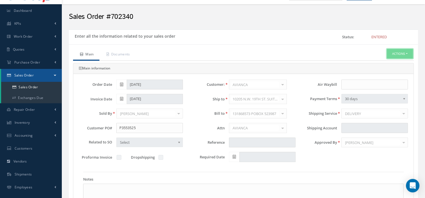
click at [392, 56] on button "Actions" at bounding box center [400, 54] width 26 height 10
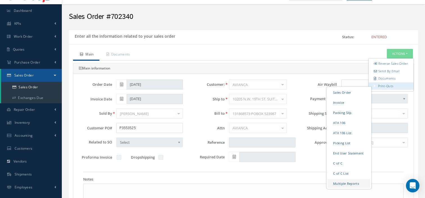
click at [348, 188] on link "Multiple Reports" at bounding box center [349, 183] width 43 height 9
checkbox input "true"
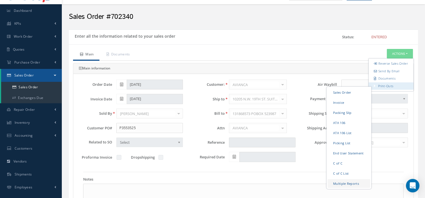
checkbox input "true"
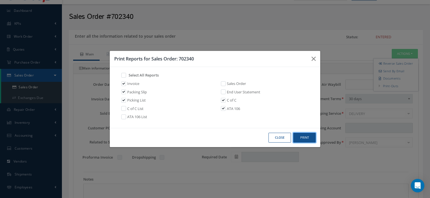
click at [304, 138] on button "Print" at bounding box center [304, 138] width 22 height 10
